Goal: Navigation & Orientation: Find specific page/section

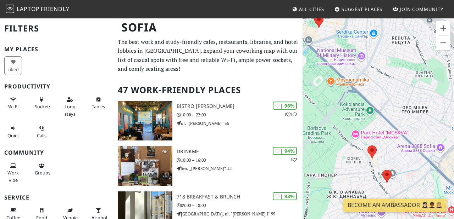
drag, startPoint x: 361, startPoint y: 170, endPoint x: 377, endPoint y: 164, distance: 17.1
click at [377, 164] on div "To navigate, press the arrow keys." at bounding box center [377, 127] width 151 height 219
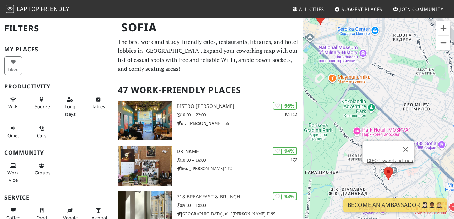
click at [383, 167] on area at bounding box center [383, 167] width 0 height 0
click at [354, 123] on div "To navigate, press the arrow keys. CO-CO sweet and more" at bounding box center [377, 127] width 151 height 219
click at [407, 147] on button "Close" at bounding box center [404, 149] width 17 height 17
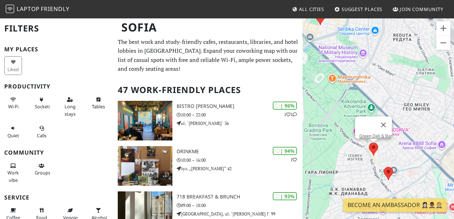
click at [368, 143] on area at bounding box center [368, 143] width 0 height 0
click at [370, 134] on link "Green Deli & Bar" at bounding box center [375, 136] width 33 height 5
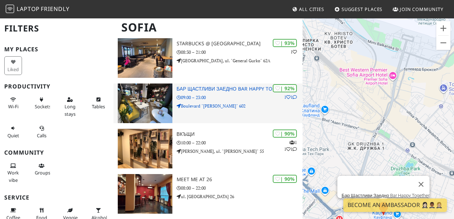
scroll to position [199, 0]
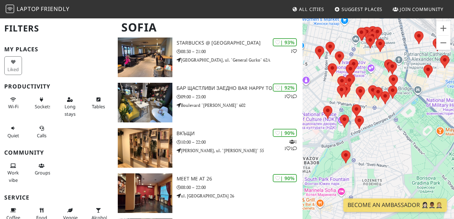
drag, startPoint x: 402, startPoint y: 101, endPoint x: 393, endPoint y: 139, distance: 38.6
click at [393, 139] on div "To navigate, press the arrow keys. Green Deli & Bar" at bounding box center [377, 127] width 151 height 219
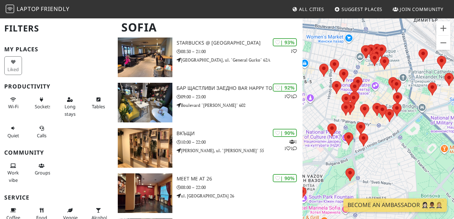
drag, startPoint x: 387, startPoint y: 136, endPoint x: 382, endPoint y: 160, distance: 25.1
click at [382, 161] on div "To navigate, press the arrow keys. Green Deli & Bar" at bounding box center [377, 127] width 151 height 219
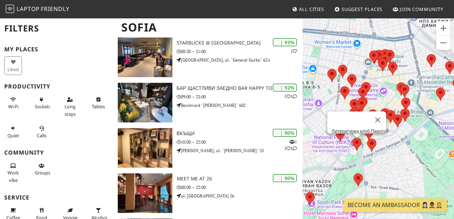
click at [352, 138] on area at bounding box center [352, 138] width 0 height 0
click at [353, 129] on link "Литературен клуб Перото" at bounding box center [358, 131] width 55 height 5
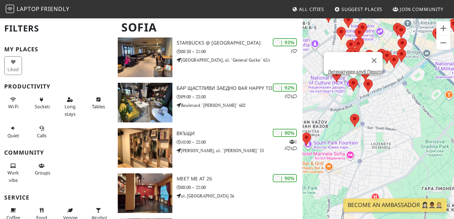
click at [400, 110] on div "To navigate, press the arrow keys. Литературен клуб Перото" at bounding box center [377, 127] width 151 height 219
click at [377, 58] on button "Close" at bounding box center [373, 60] width 17 height 17
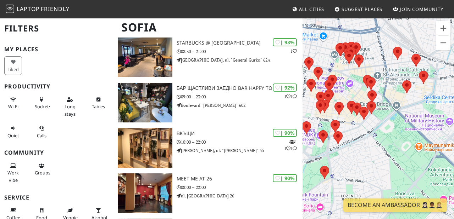
drag, startPoint x: 395, startPoint y: 93, endPoint x: 363, endPoint y: 147, distance: 63.0
click at [363, 148] on div "To navigate, press the arrow keys." at bounding box center [377, 127] width 151 height 219
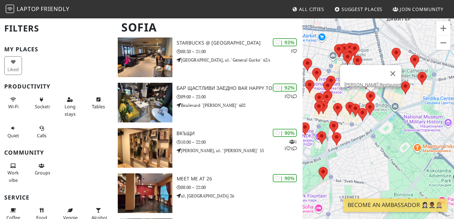
click at [366, 91] on area at bounding box center [366, 91] width 0 height 0
click at [370, 82] on link "[PERSON_NAME] Restaurant" at bounding box center [372, 84] width 57 height 5
click at [396, 108] on div "To navigate, press the arrow keys. [PERSON_NAME] Restaurant" at bounding box center [377, 127] width 151 height 219
click at [388, 70] on button "Close" at bounding box center [392, 73] width 17 height 17
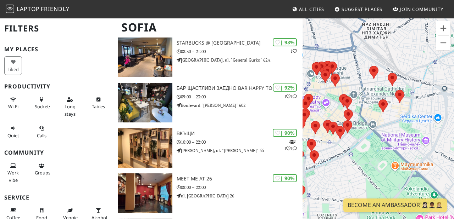
drag, startPoint x: 404, startPoint y: 123, endPoint x: 381, endPoint y: 120, distance: 22.5
click at [381, 120] on div "To navigate, press the arrow keys." at bounding box center [377, 127] width 151 height 219
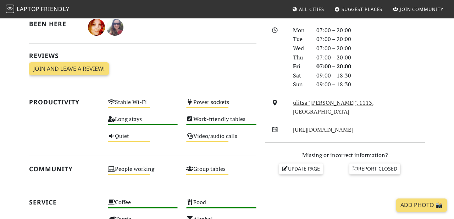
scroll to position [193, 0]
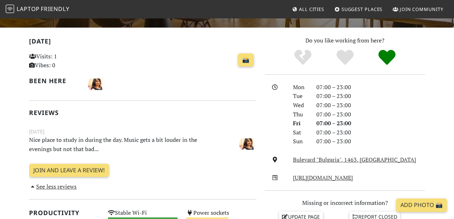
scroll to position [145, 0]
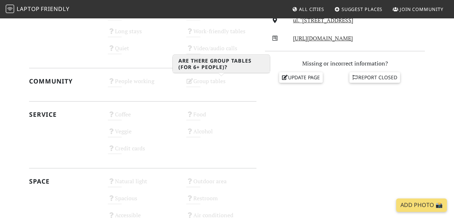
scroll to position [292, 0]
